Goal: Navigation & Orientation: Find specific page/section

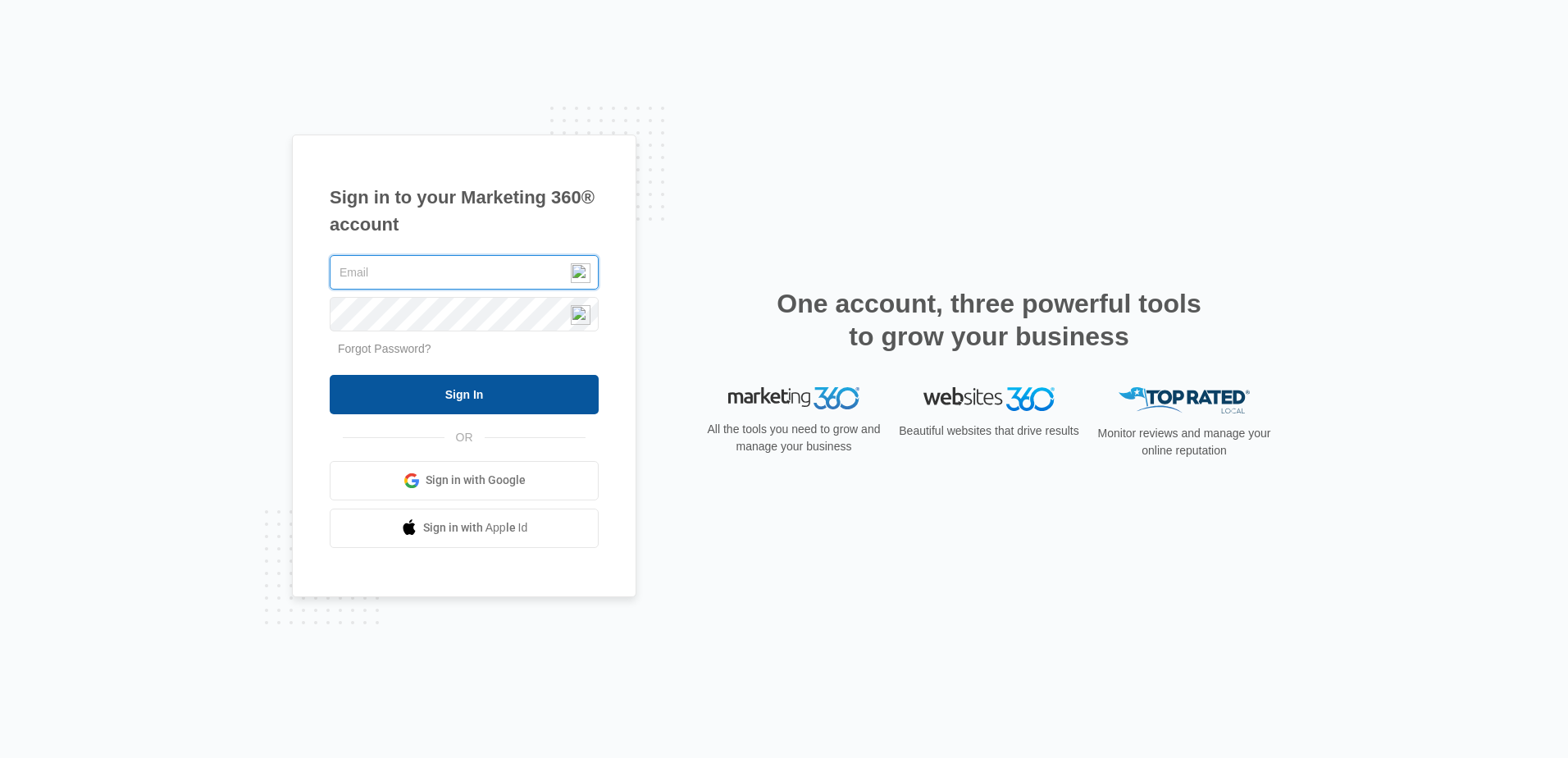
type input "[EMAIL_ADDRESS][DOMAIN_NAME]"
click at [433, 393] on input "Sign In" at bounding box center [464, 394] width 269 height 40
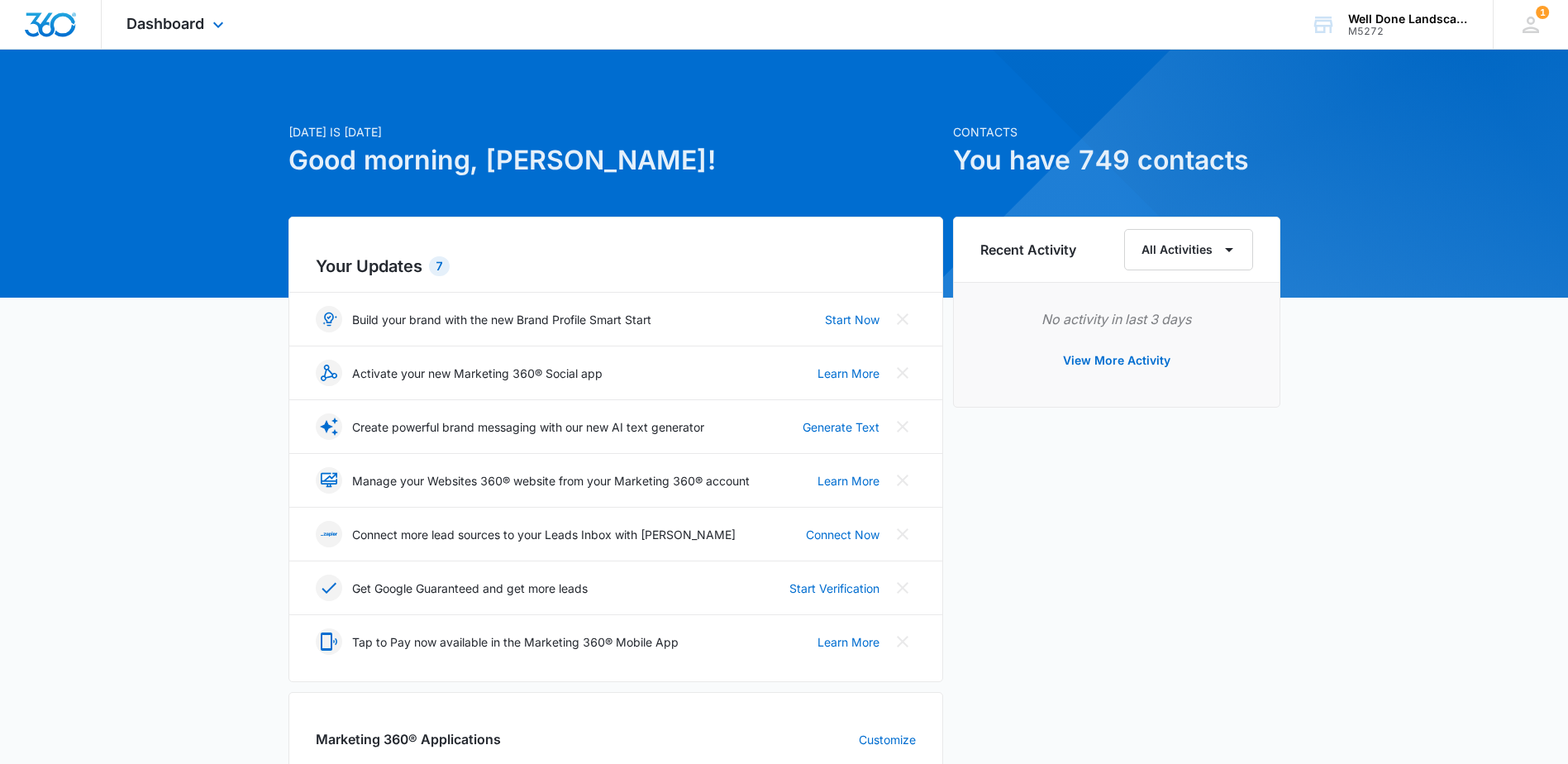
click at [195, 30] on span "Dashboard" at bounding box center [165, 23] width 77 height 17
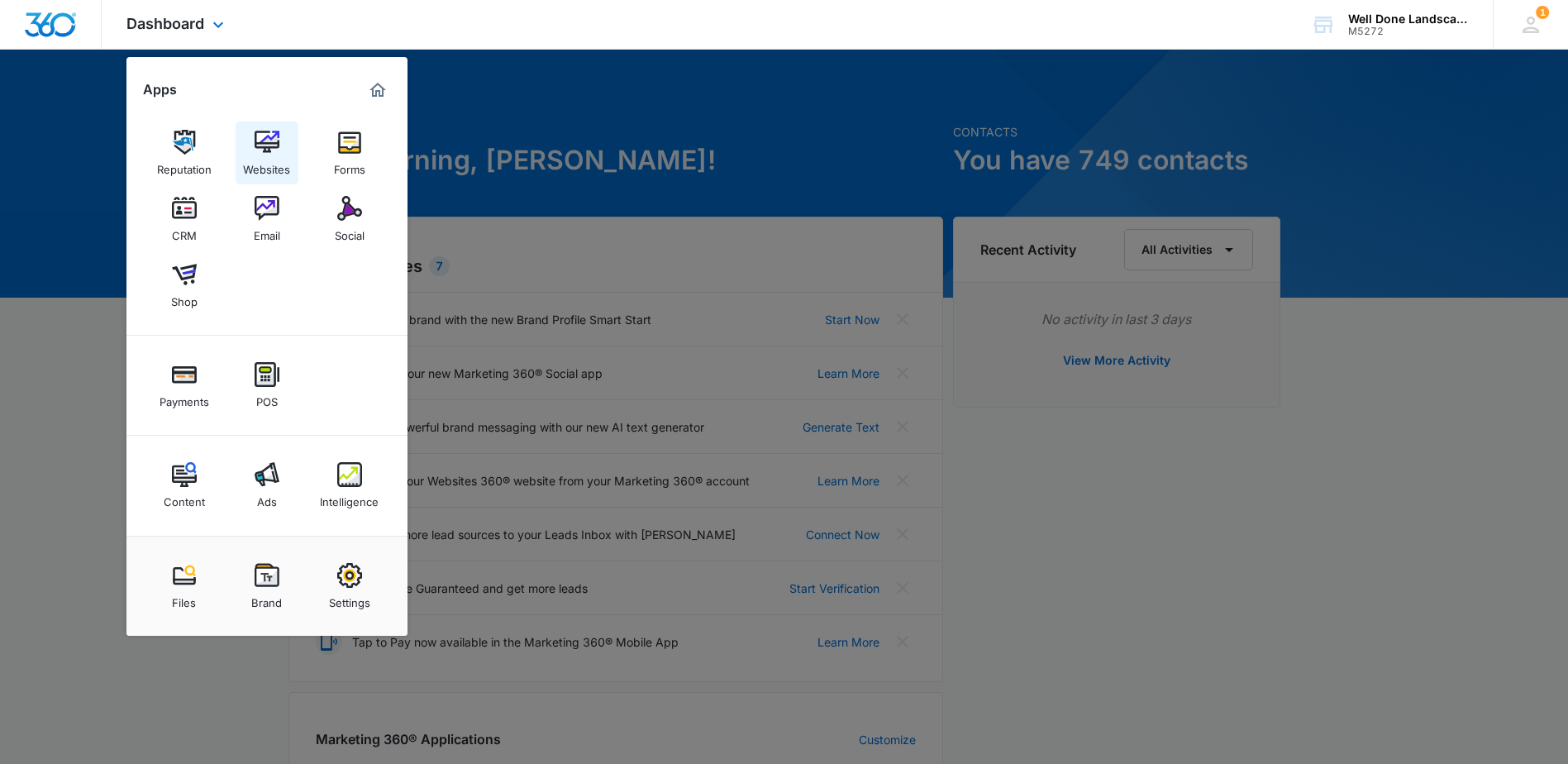
click at [280, 156] on div "Websites" at bounding box center [266, 166] width 47 height 22
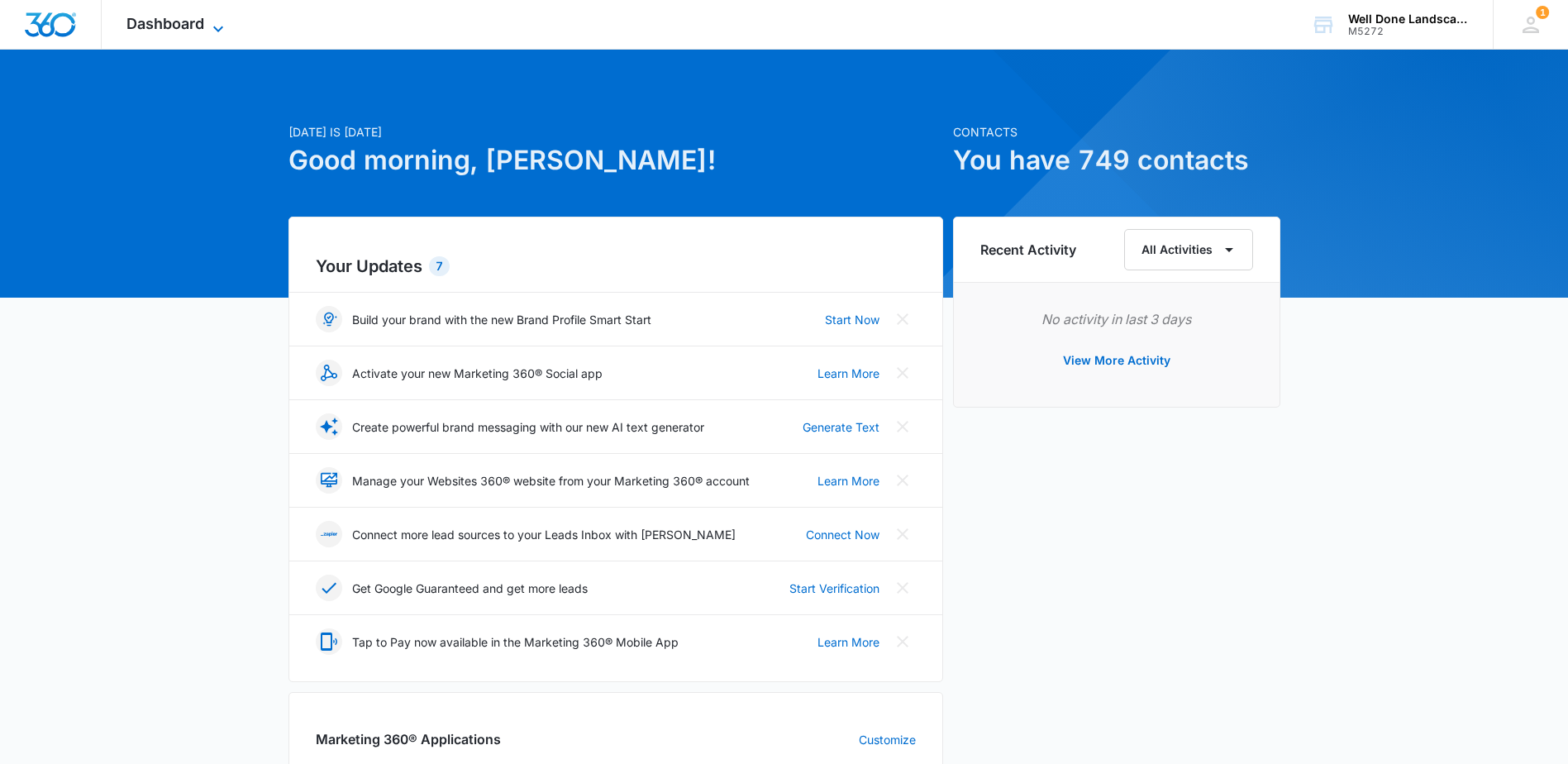
click at [216, 24] on icon at bounding box center [218, 29] width 20 height 20
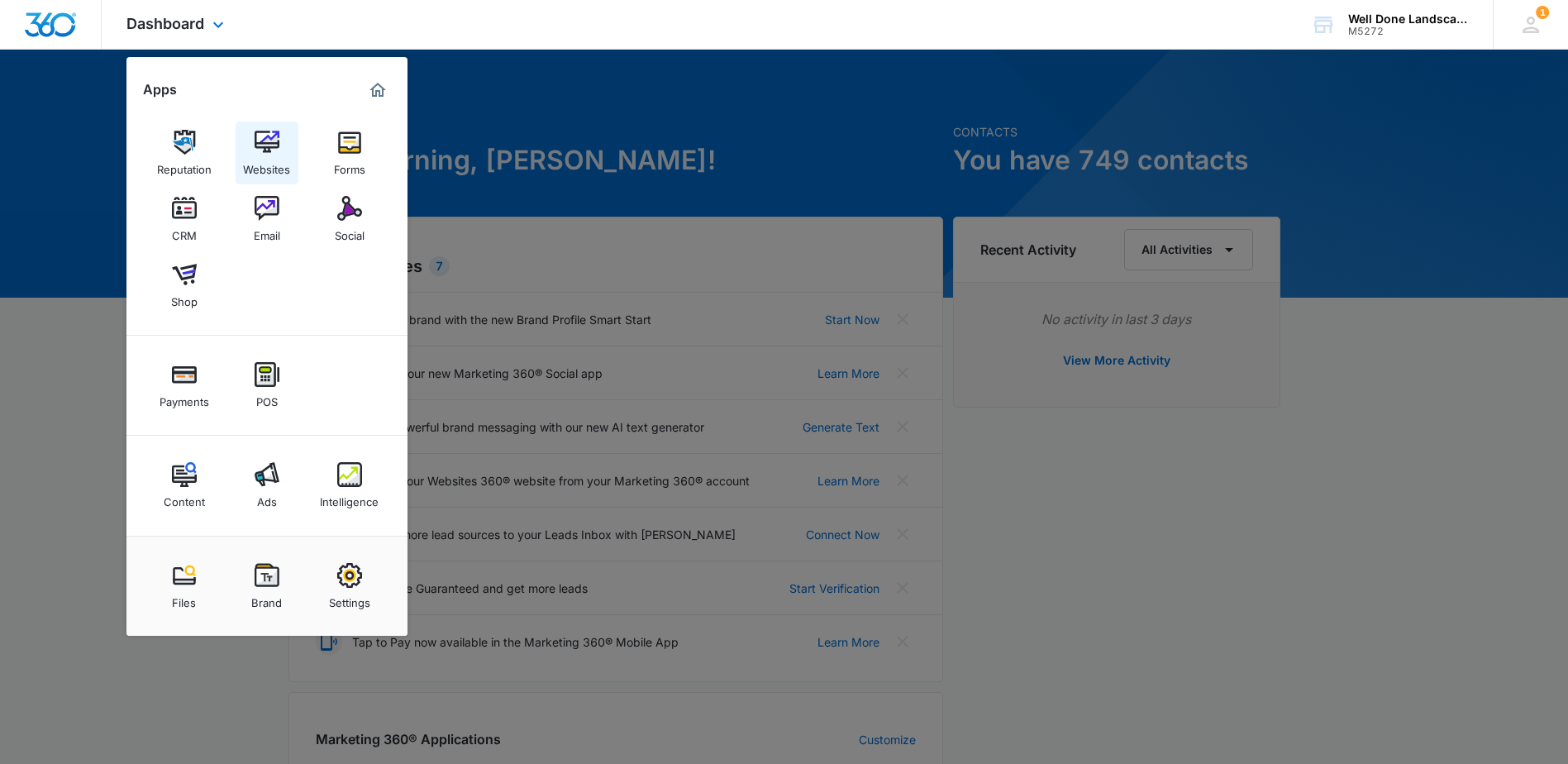
click at [259, 155] on div "Websites" at bounding box center [266, 166] width 47 height 22
